Goal: Information Seeking & Learning: Learn about a topic

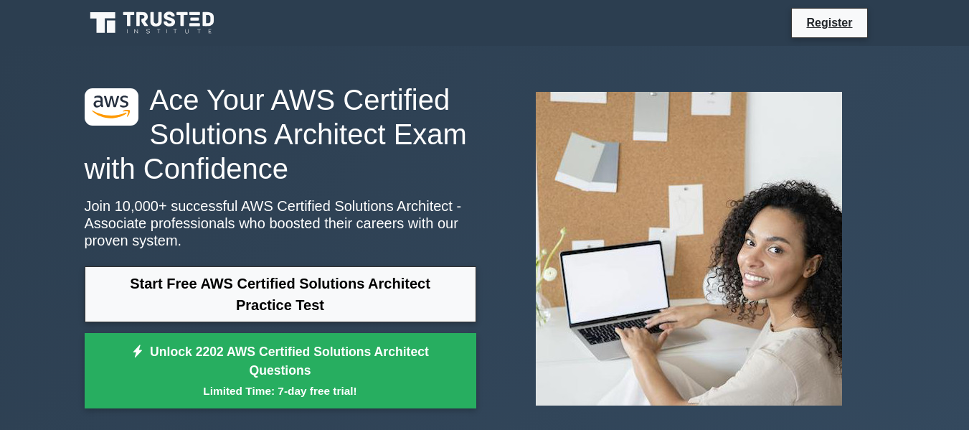
click at [937, 227] on div ".st0{fill:#252F3E;} .st1{fill-rule:evenodd;clip-rule:evenodd;fill:#FF9900;} Ace…" at bounding box center [484, 248] width 969 height 405
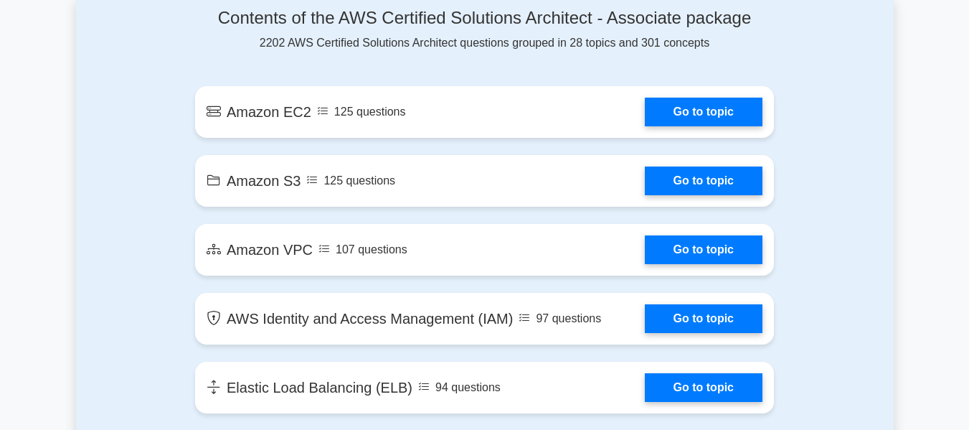
scroll to position [803, 0]
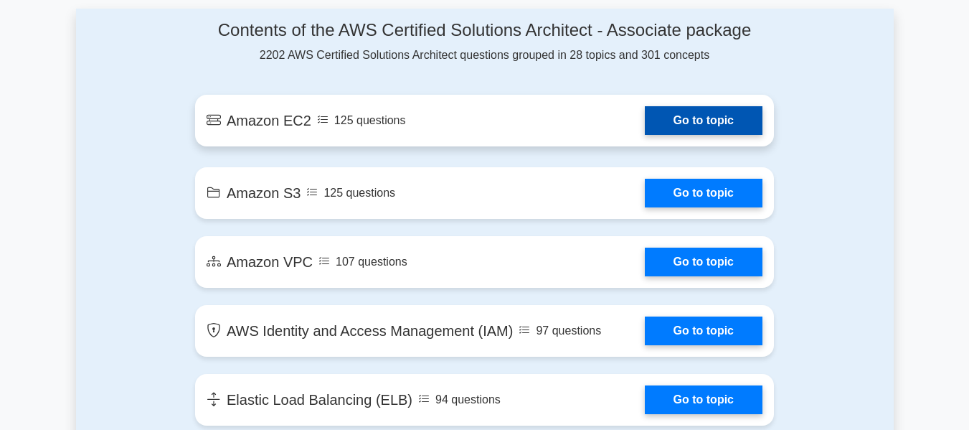
click at [698, 118] on link "Go to topic" at bounding box center [704, 120] width 118 height 29
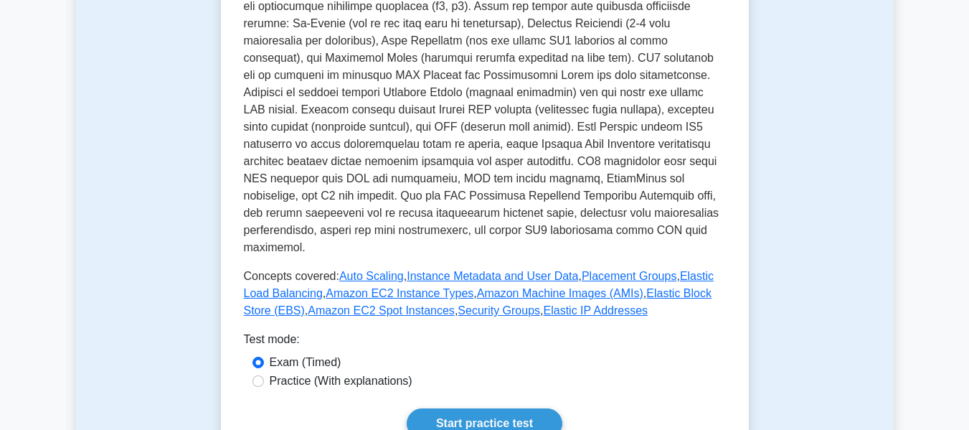
scroll to position [488, 0]
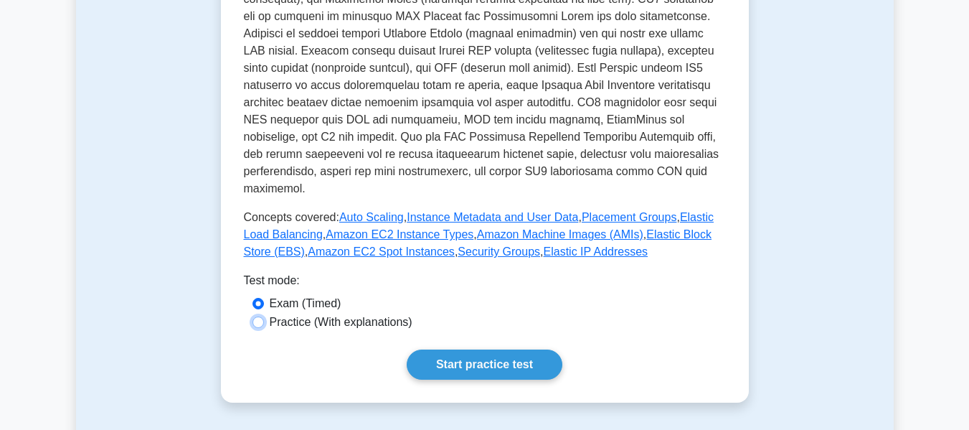
click at [255, 316] on input "Practice (With explanations)" at bounding box center [257, 321] width 11 height 11
radio input "true"
click at [480, 349] on link "Start practice test" at bounding box center [485, 364] width 156 height 30
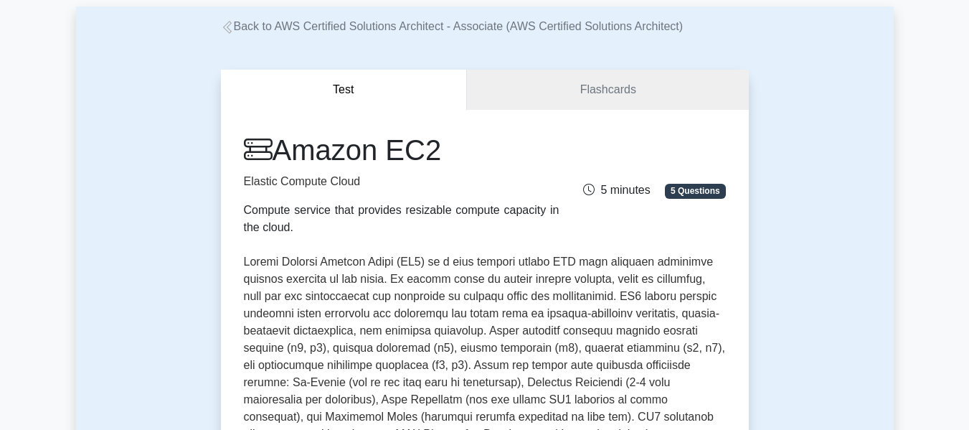
scroll to position [62, 0]
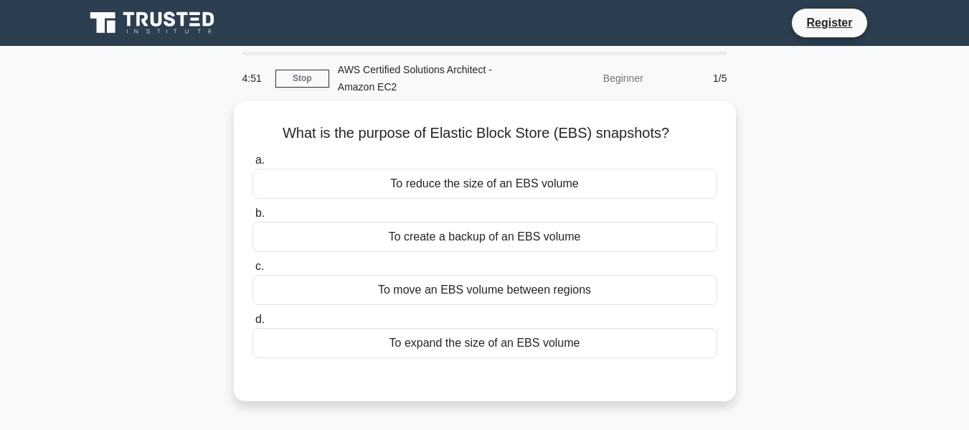
click at [480, 347] on div "To expand the size of an EBS volume" at bounding box center [484, 343] width 465 height 30
click at [252, 324] on input "d. To expand the size of an EBS volume" at bounding box center [252, 319] width 0 height 9
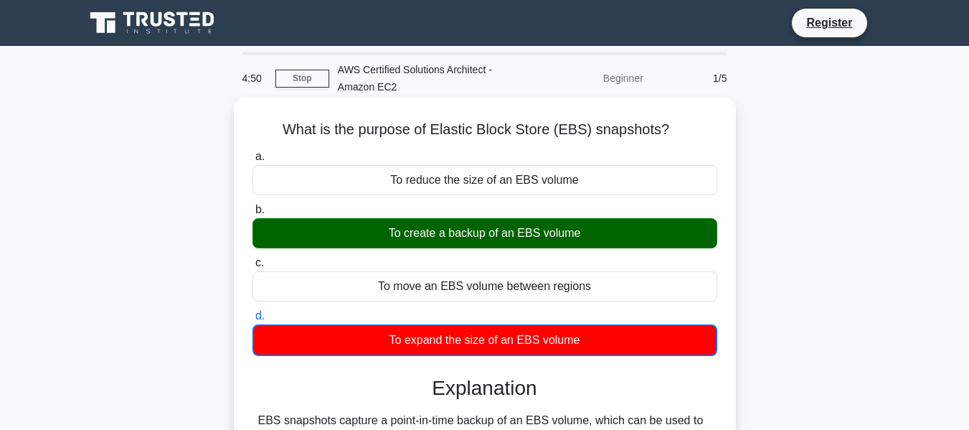
drag, startPoint x: 0, startPoint y: 0, endPoint x: 480, endPoint y: 347, distance: 592.6
click at [480, 347] on div "To expand the size of an EBS volume" at bounding box center [484, 340] width 465 height 32
click at [252, 321] on input "d. To expand the size of an EBS volume" at bounding box center [252, 315] width 0 height 9
click at [500, 234] on div "To create a backup of an EBS volume" at bounding box center [484, 233] width 465 height 30
click at [252, 214] on input "b. To create a backup of an EBS volume" at bounding box center [252, 209] width 0 height 9
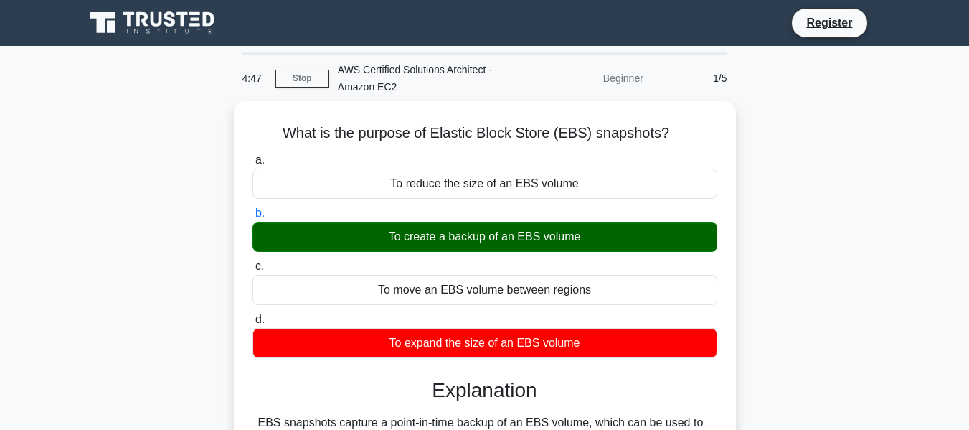
scroll to position [345, 0]
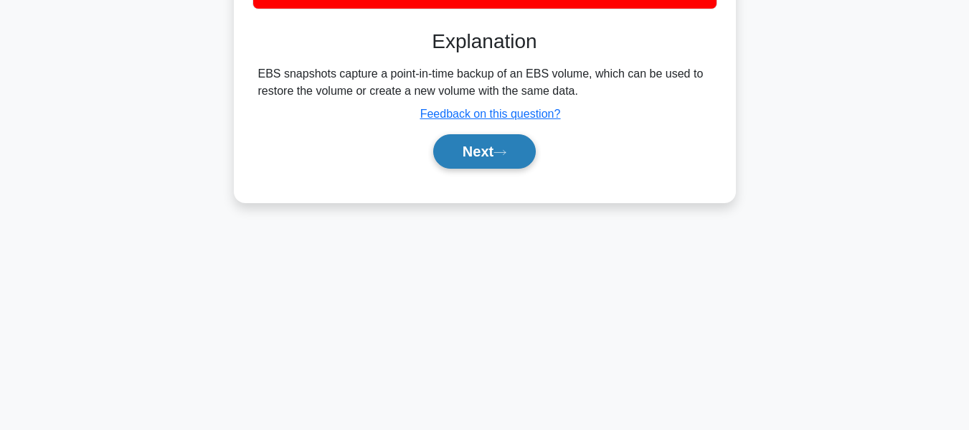
click at [515, 136] on button "Next" at bounding box center [484, 151] width 103 height 34
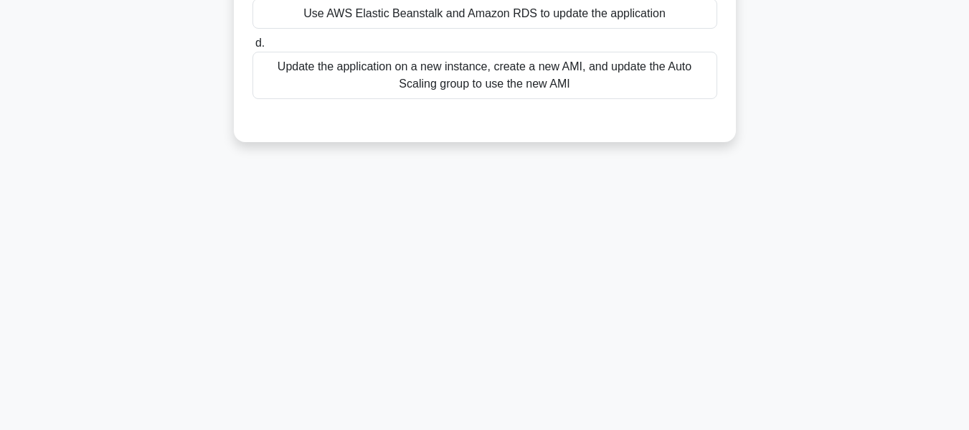
scroll to position [0, 0]
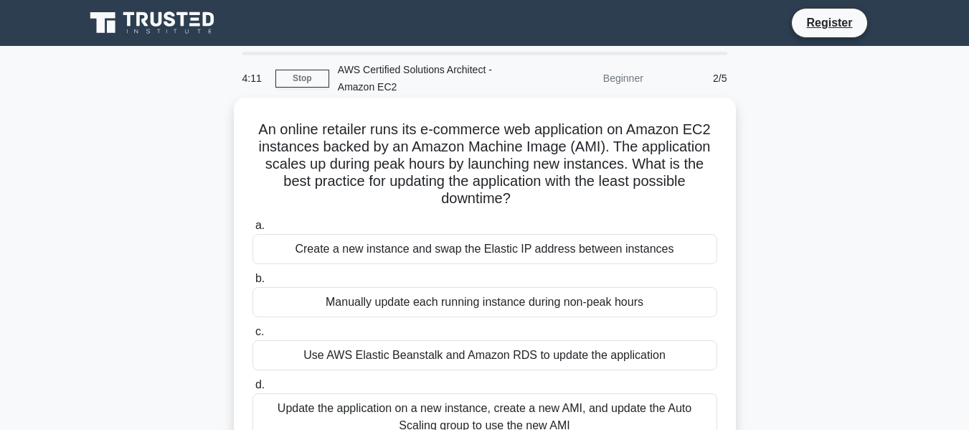
click at [581, 362] on div "Use AWS Elastic Beanstalk and Amazon RDS to update the application" at bounding box center [484, 355] width 465 height 30
click at [252, 336] on input "c. Use AWS Elastic Beanstalk and Amazon RDS to update the application" at bounding box center [252, 331] width 0 height 9
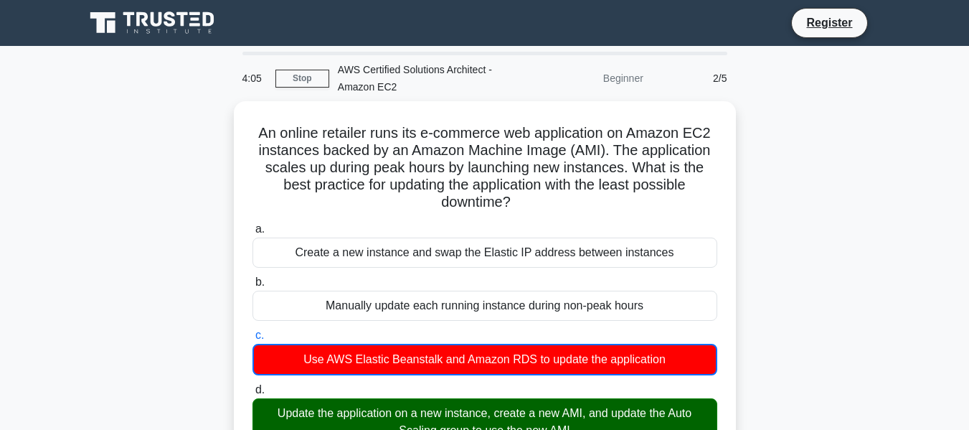
scroll to position [345, 0]
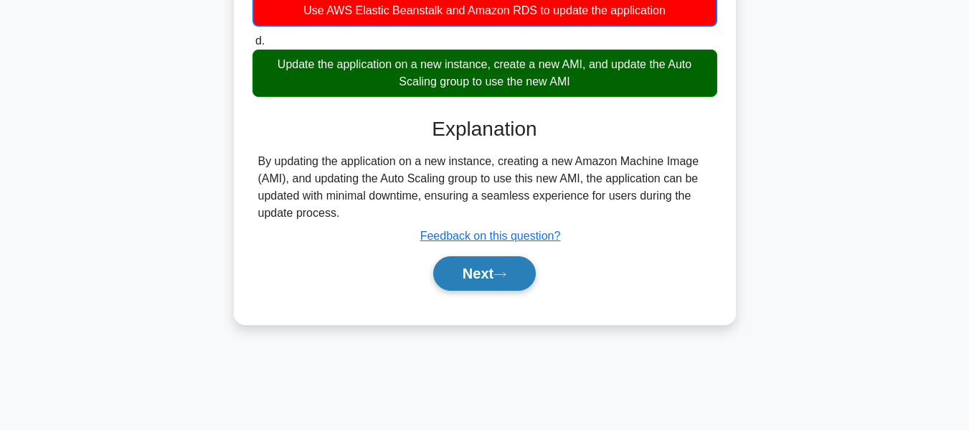
click at [485, 276] on button "Next" at bounding box center [484, 273] width 103 height 34
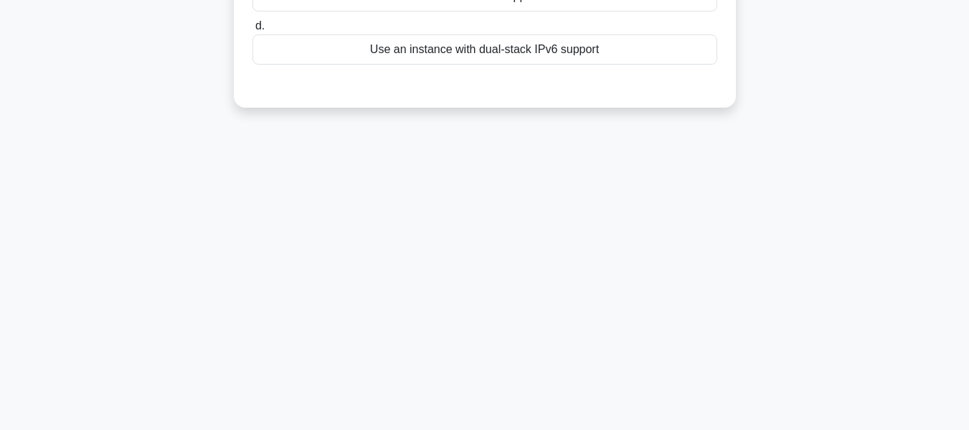
scroll to position [0, 0]
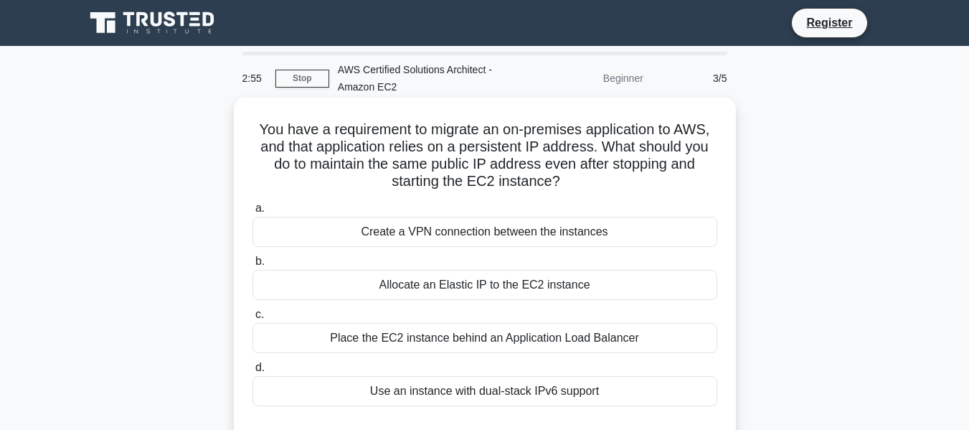
click at [533, 230] on div "Create a VPN connection between the instances" at bounding box center [484, 232] width 465 height 30
click at [252, 213] on input "a. Create a VPN connection between the instances" at bounding box center [252, 208] width 0 height 9
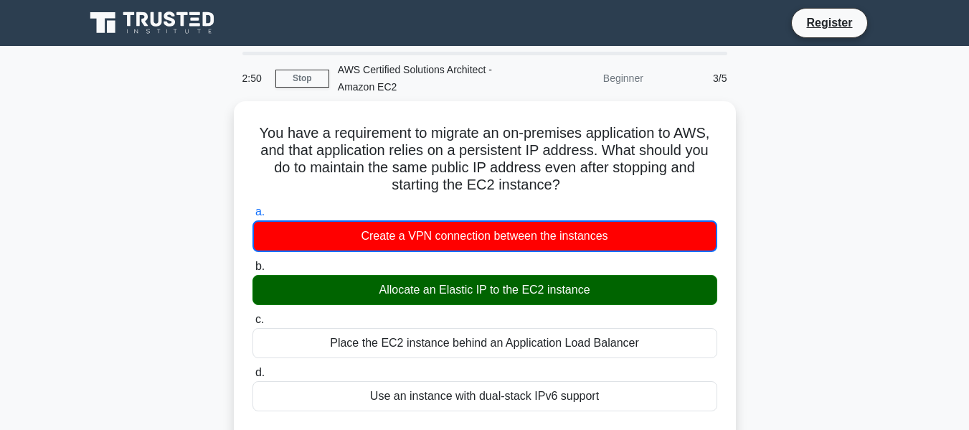
click at [852, 321] on div "You have a requirement to migrate an on-premises application to AWS, and that a…" at bounding box center [484, 430] width 817 height 658
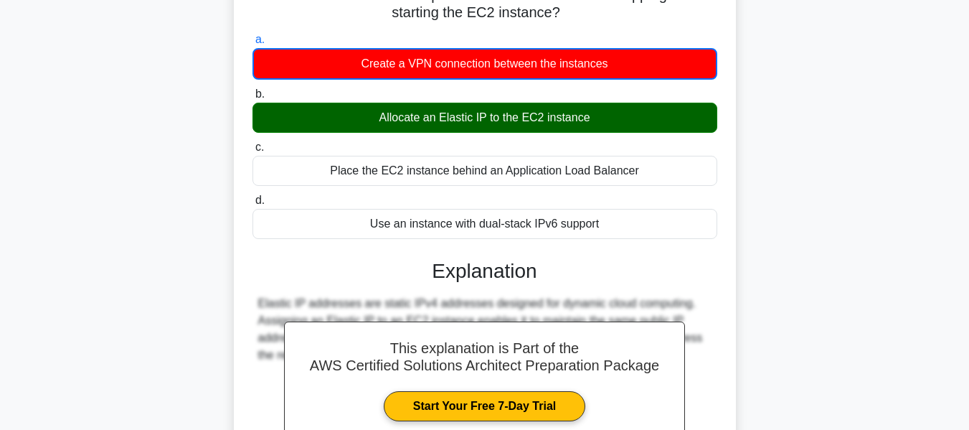
scroll to position [229, 0]
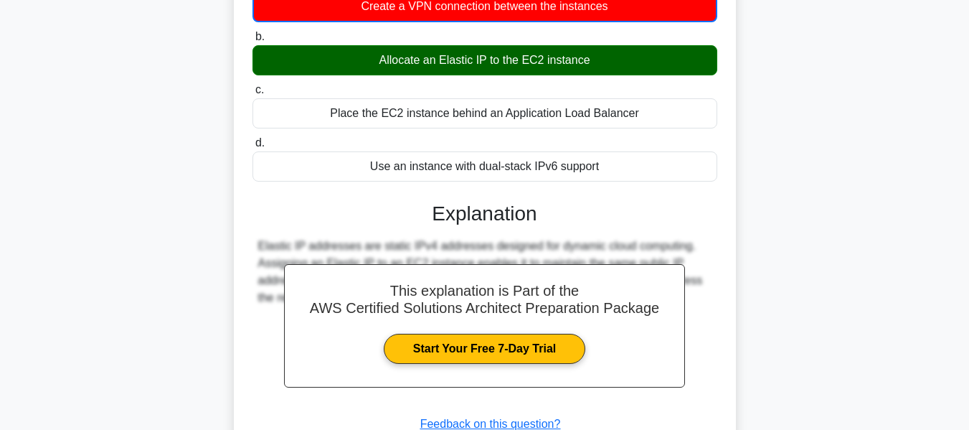
click at [967, 400] on main "2:44 Stop AWS Certified Solutions Architect - Amazon EC2 Beginner 3/5 You have …" at bounding box center [484, 180] width 969 height 729
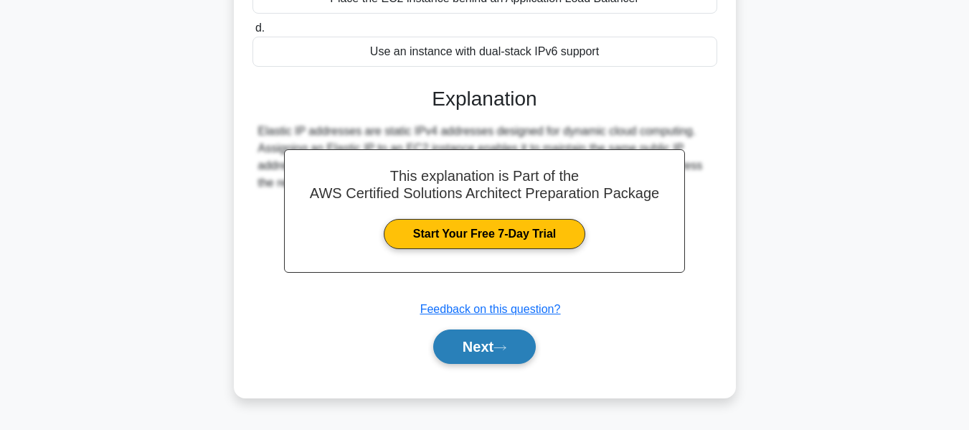
click at [521, 349] on button "Next" at bounding box center [484, 346] width 103 height 34
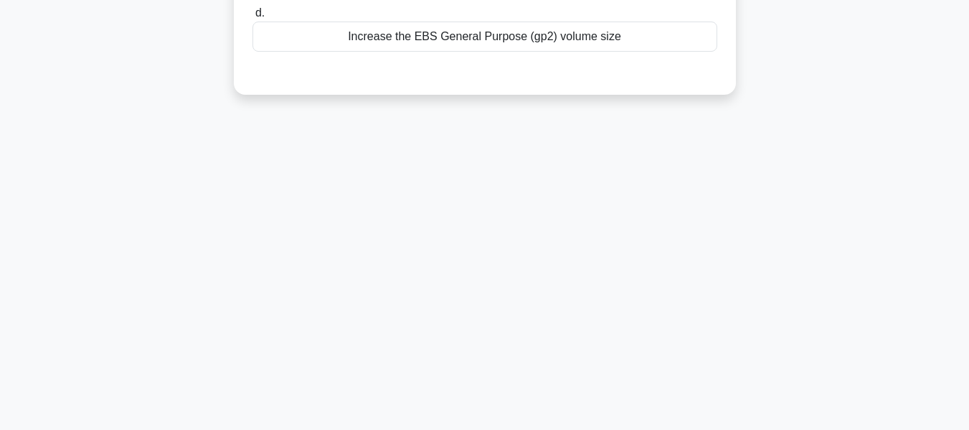
scroll to position [0, 0]
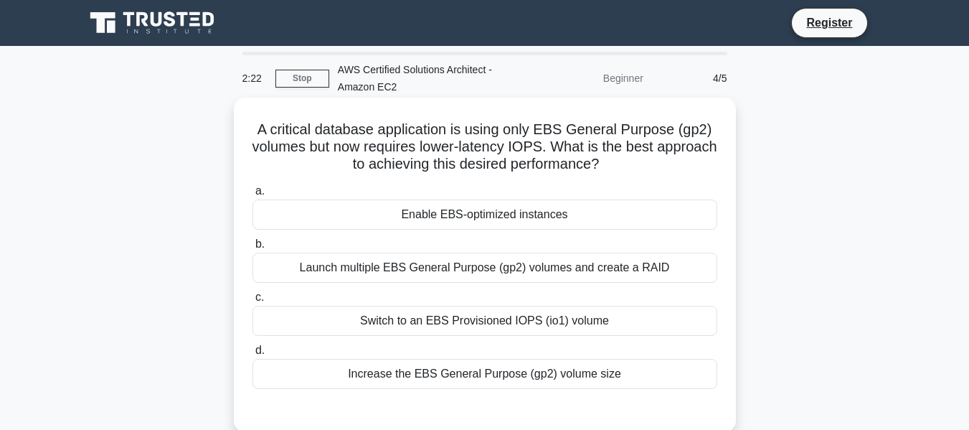
click at [516, 382] on div "Increase the EBS General Purpose (gp2) volume size" at bounding box center [484, 374] width 465 height 30
click at [252, 355] on input "d. Increase the EBS General Purpose (gp2) volume size" at bounding box center [252, 350] width 0 height 9
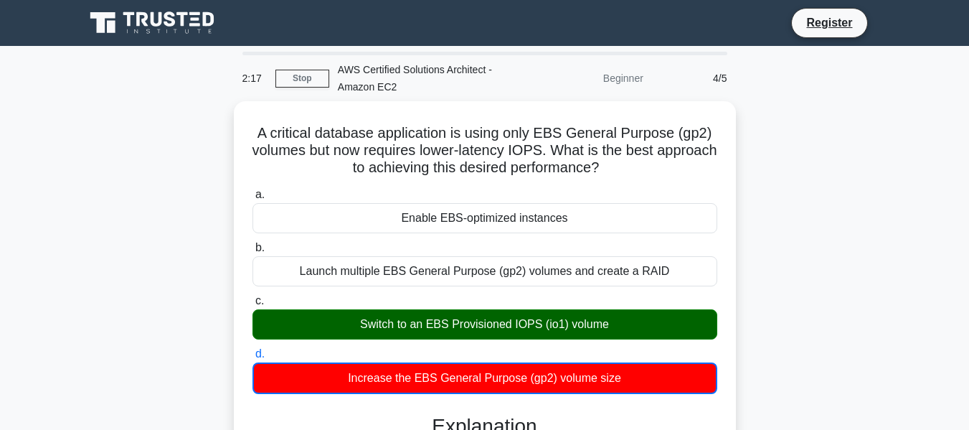
scroll to position [345, 0]
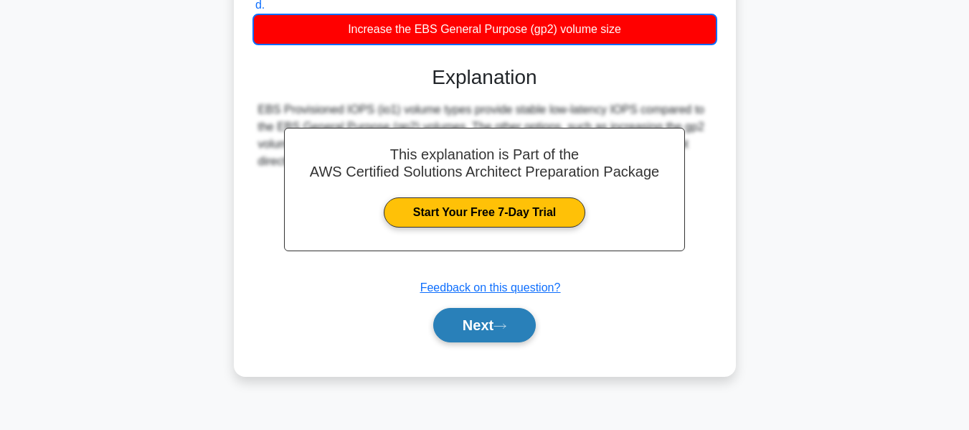
click at [488, 316] on button "Next" at bounding box center [484, 325] width 103 height 34
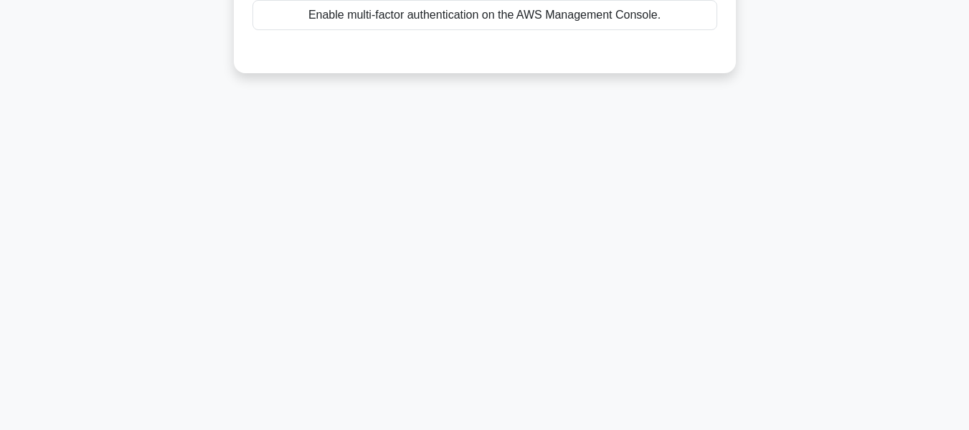
scroll to position [0, 0]
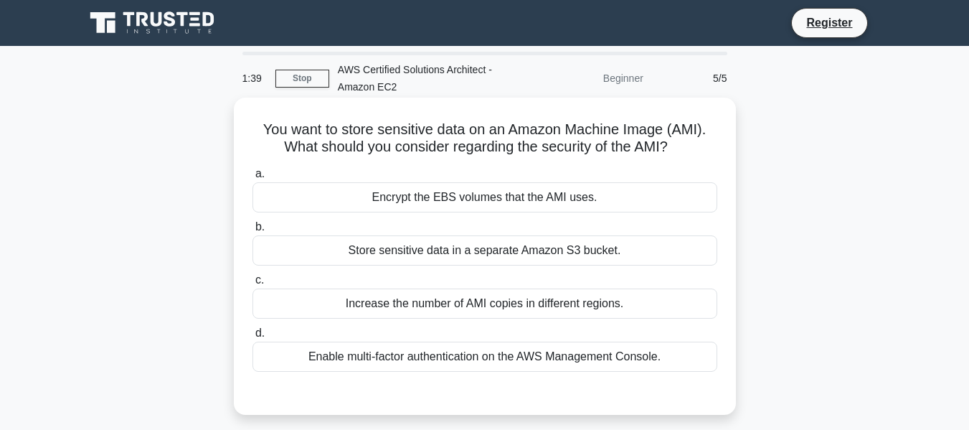
click at [482, 198] on div "Encrypt the EBS volumes that the AMI uses." at bounding box center [484, 197] width 465 height 30
click at [252, 179] on input "a. Encrypt the EBS volumes that the AMI uses." at bounding box center [252, 173] width 0 height 9
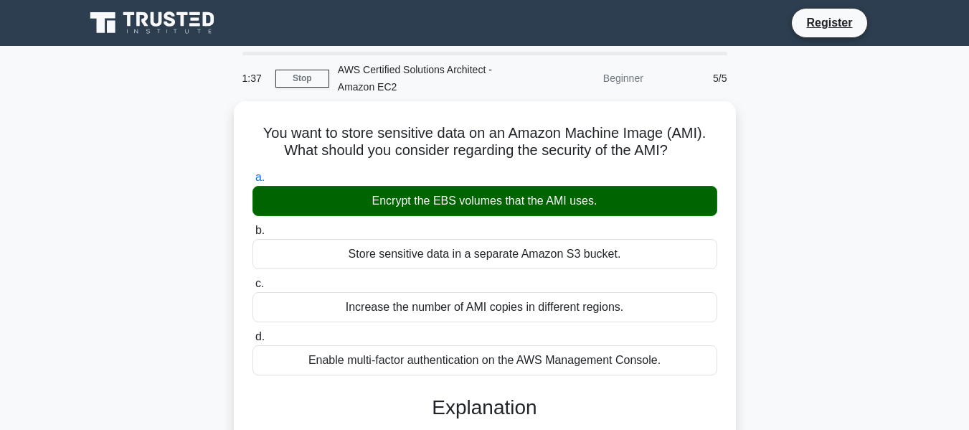
scroll to position [345, 0]
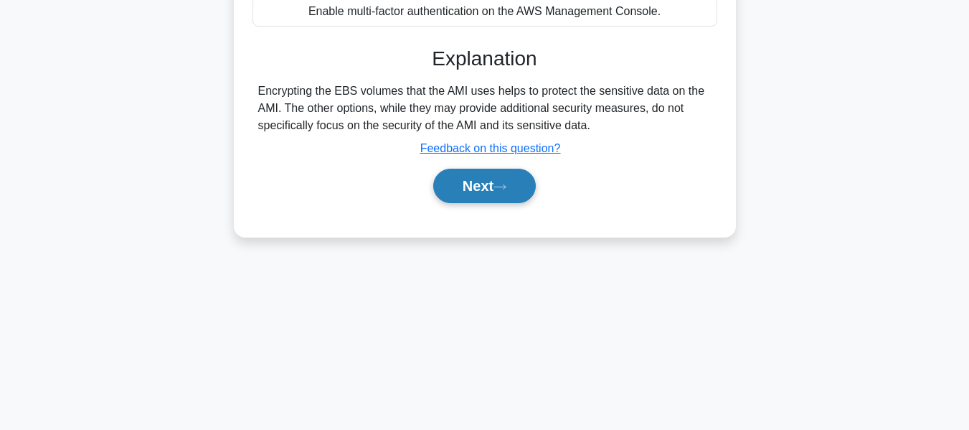
click at [490, 194] on button "Next" at bounding box center [484, 186] width 103 height 34
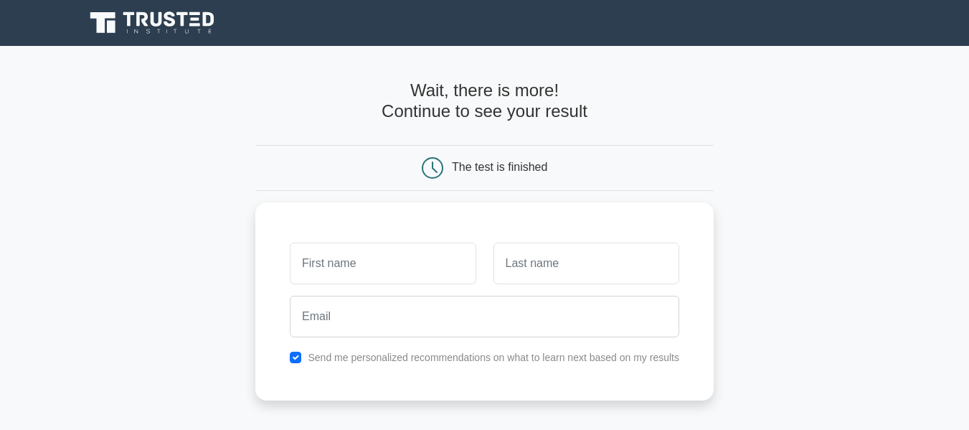
scroll to position [292, 0]
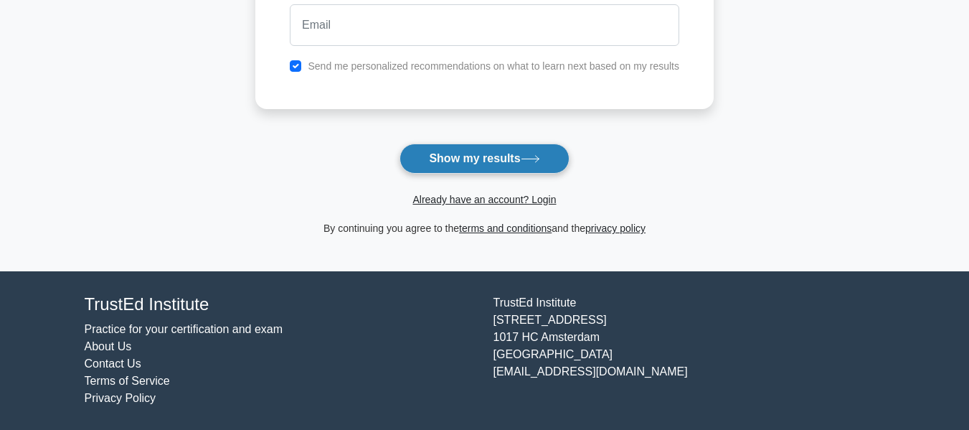
click at [521, 161] on button "Show my results" at bounding box center [483, 158] width 169 height 30
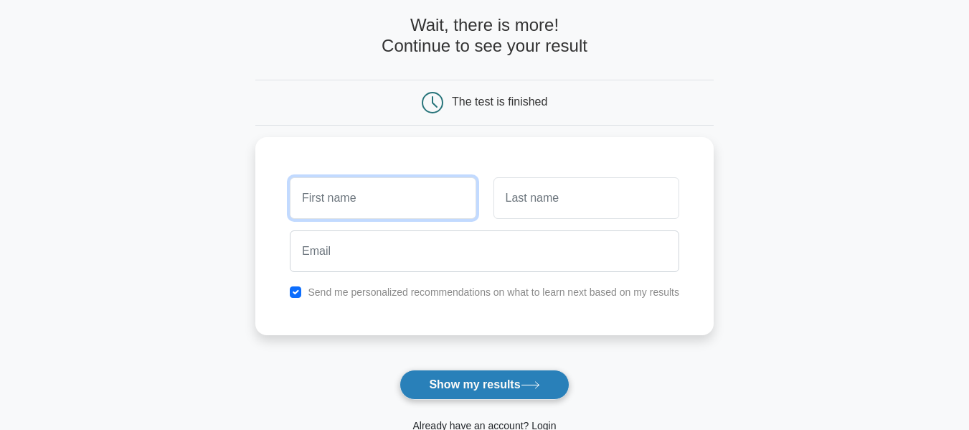
scroll to position [49, 0]
